Goal: Task Accomplishment & Management: Manage account settings

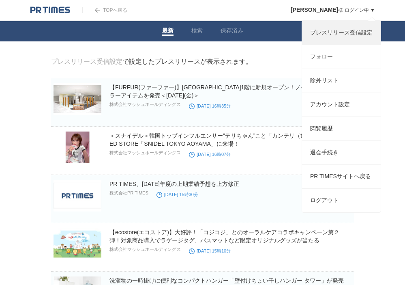
click at [353, 37] on link "プレスリリース受信設定" at bounding box center [341, 33] width 79 height 24
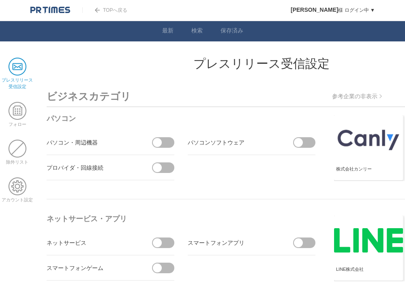
click at [22, 69] on span at bounding box center [18, 67] width 18 height 18
click at [17, 185] on span at bounding box center [18, 186] width 18 height 18
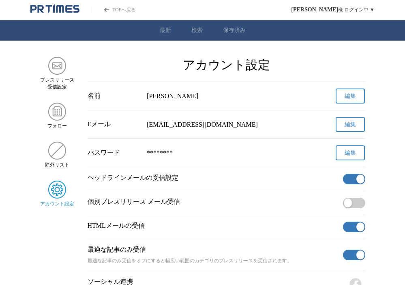
scroll to position [4, 0]
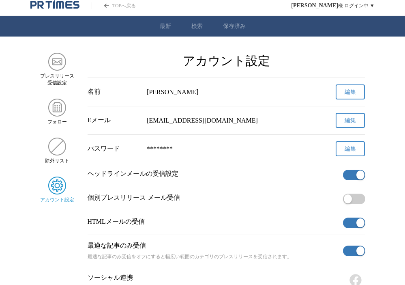
click at [352, 173] on button "button" at bounding box center [354, 175] width 22 height 11
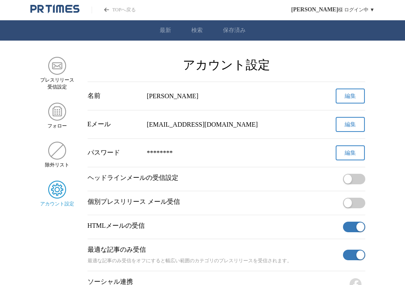
scroll to position [0, 0]
click at [59, 66] on img "サイドメニュー" at bounding box center [57, 66] width 18 height 18
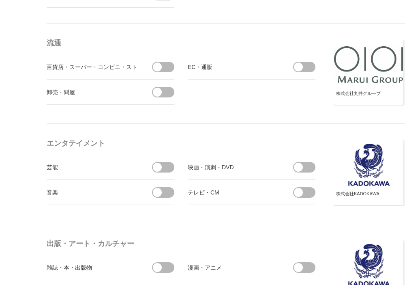
scroll to position [521, 0]
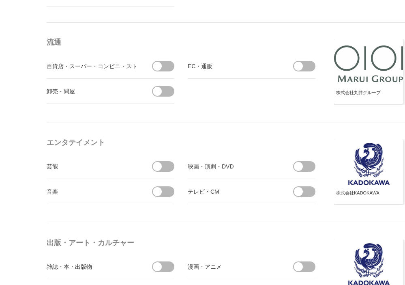
click at [167, 163] on span at bounding box center [165, 166] width 17 height 11
click at [0, 0] on input "checkbox" at bounding box center [0, 0] width 0 height 0
click at [169, 192] on span at bounding box center [165, 191] width 17 height 11
click at [0, 0] on input "checkbox" at bounding box center [0, 0] width 0 height 0
click at [311, 190] on span at bounding box center [307, 191] width 17 height 11
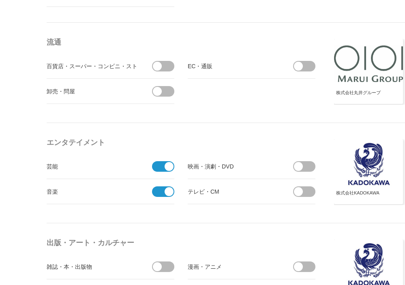
click at [0, 0] on input "checkbox" at bounding box center [0, 0] width 0 height 0
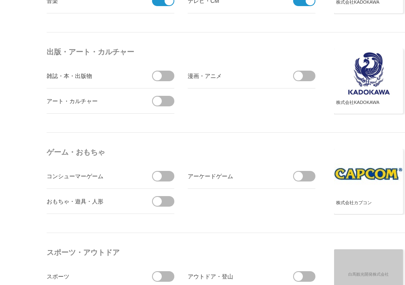
scroll to position [718, 0]
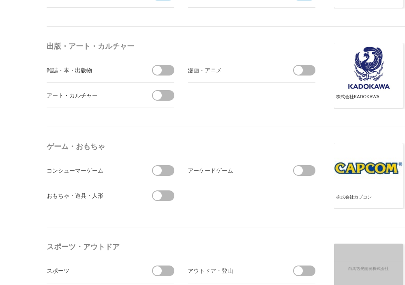
click at [172, 96] on span at bounding box center [165, 95] width 17 height 11
click at [0, 0] on input "checkbox" at bounding box center [0, 0] width 0 height 0
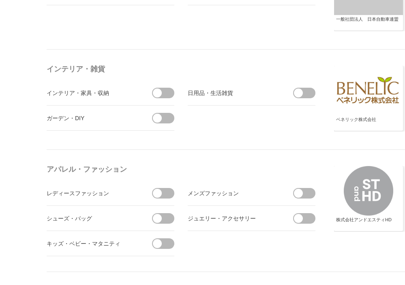
scroll to position [1097, 0]
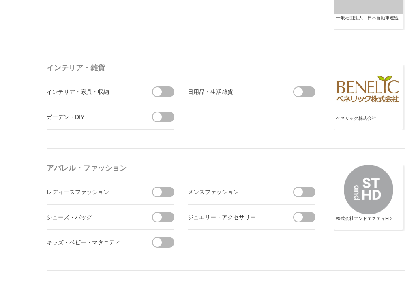
click at [170, 91] on span at bounding box center [165, 91] width 17 height 11
click at [0, 0] on input "checkbox" at bounding box center [0, 0] width 0 height 0
click at [305, 91] on span at bounding box center [307, 91] width 17 height 11
click at [0, 0] on input "checkbox" at bounding box center [0, 0] width 0 height 0
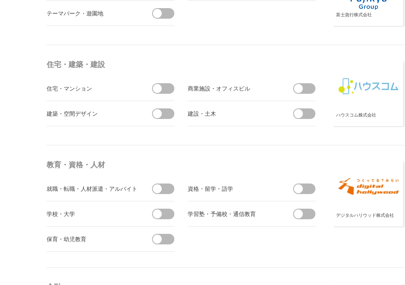
scroll to position [1971, 0]
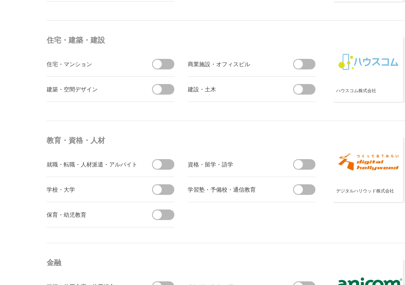
click at [168, 65] on span at bounding box center [165, 64] width 17 height 11
click at [0, 0] on input "checkbox" at bounding box center [0, 0] width 0 height 0
click at [168, 89] on span at bounding box center [165, 89] width 17 height 11
click at [0, 0] on input "checkbox" at bounding box center [0, 0] width 0 height 0
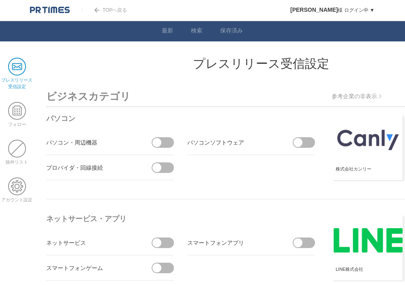
scroll to position [0, 0]
